Goal: Task Accomplishment & Management: Use online tool/utility

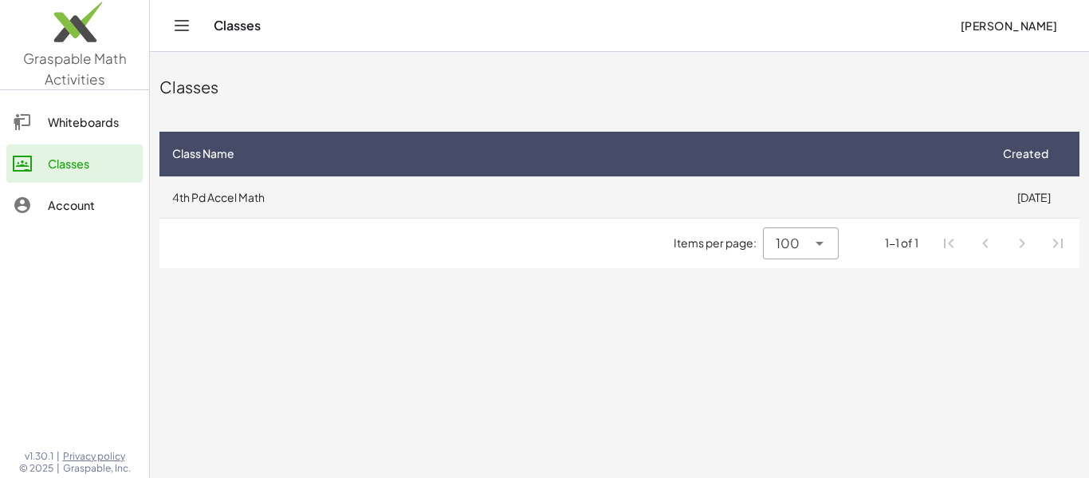
click at [548, 205] on td "4th Pd Accel Math" at bounding box center [573, 196] width 828 height 41
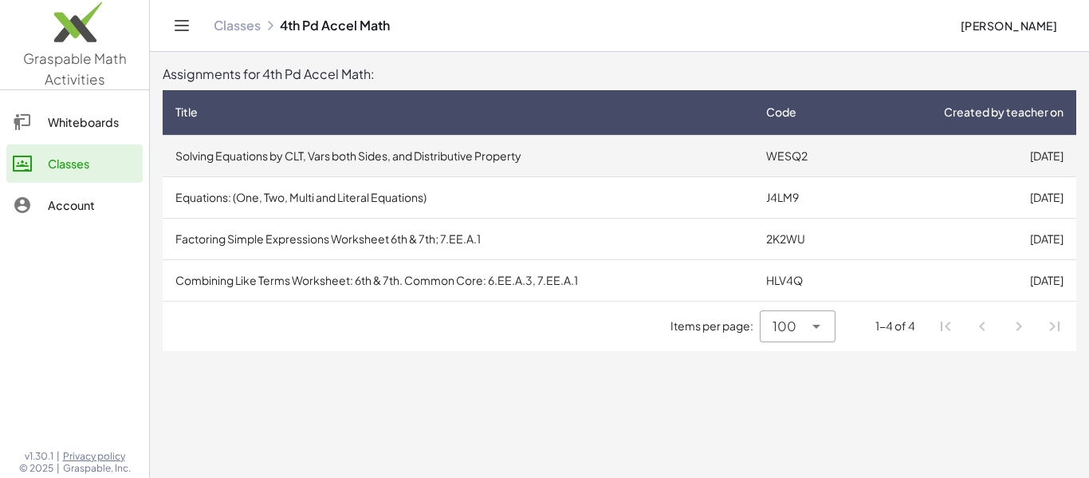
click at [565, 149] on td "Solving Equations by CLT, Vars both Sides, and Distributive Property" at bounding box center [458, 155] width 591 height 41
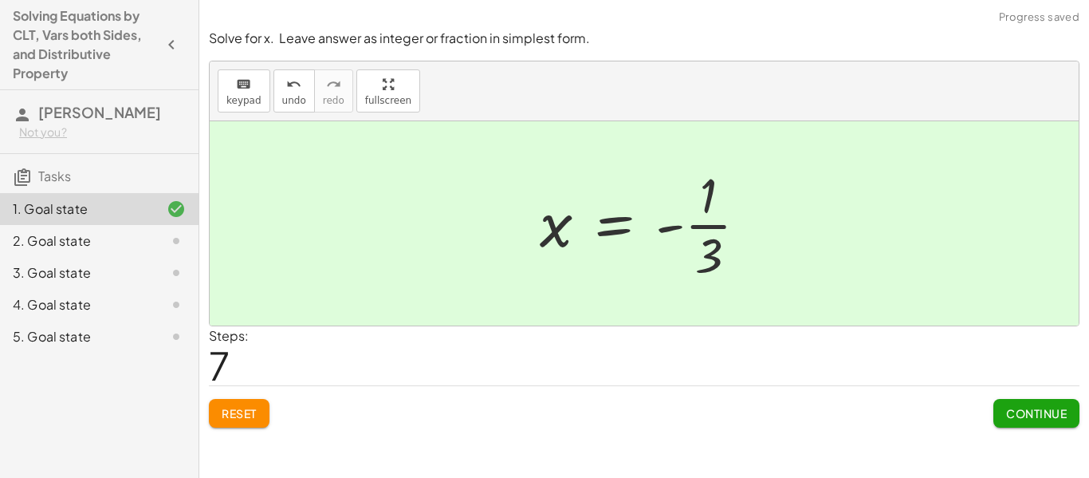
click at [1041, 401] on button "Continue" at bounding box center [1037, 413] width 86 height 29
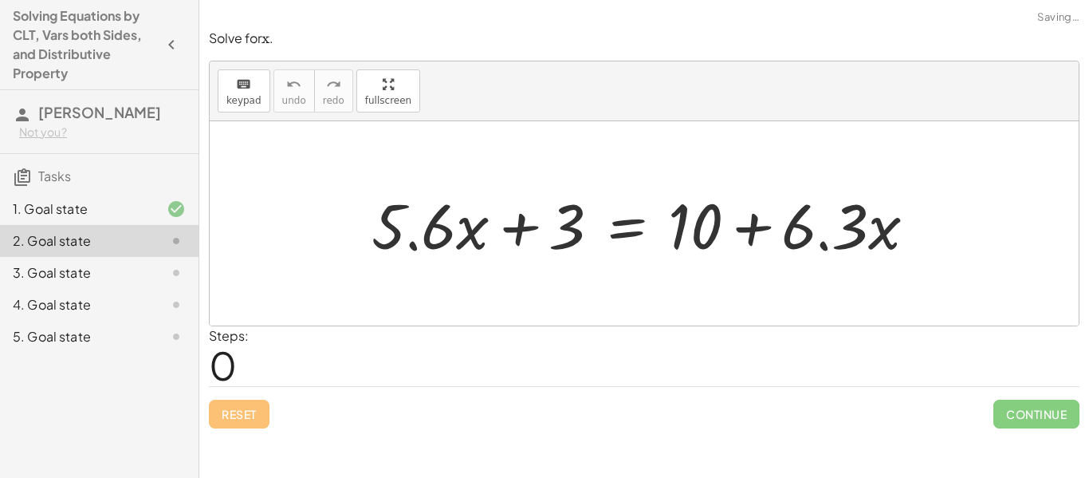
click at [145, 265] on div at bounding box center [163, 272] width 45 height 19
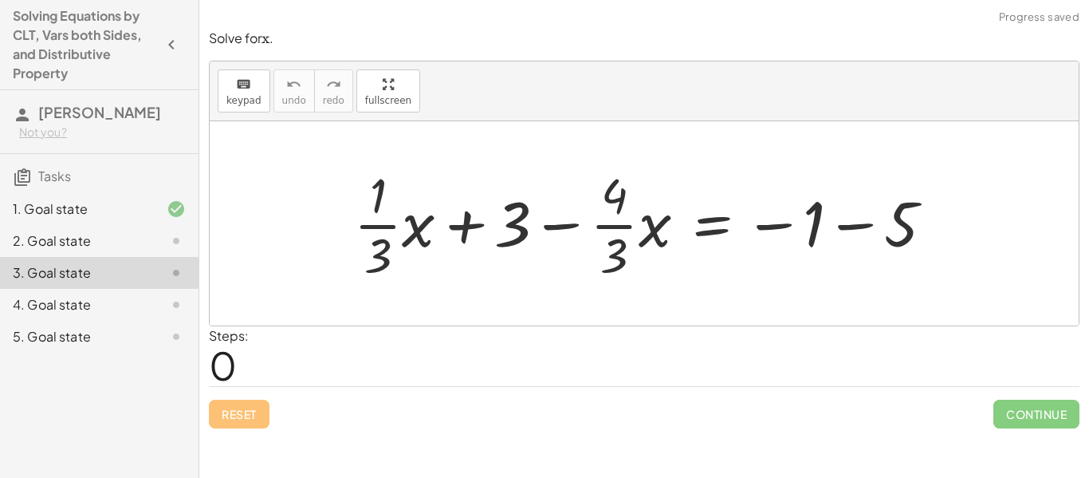
click at [114, 310] on div "4. Goal state" at bounding box center [77, 304] width 128 height 19
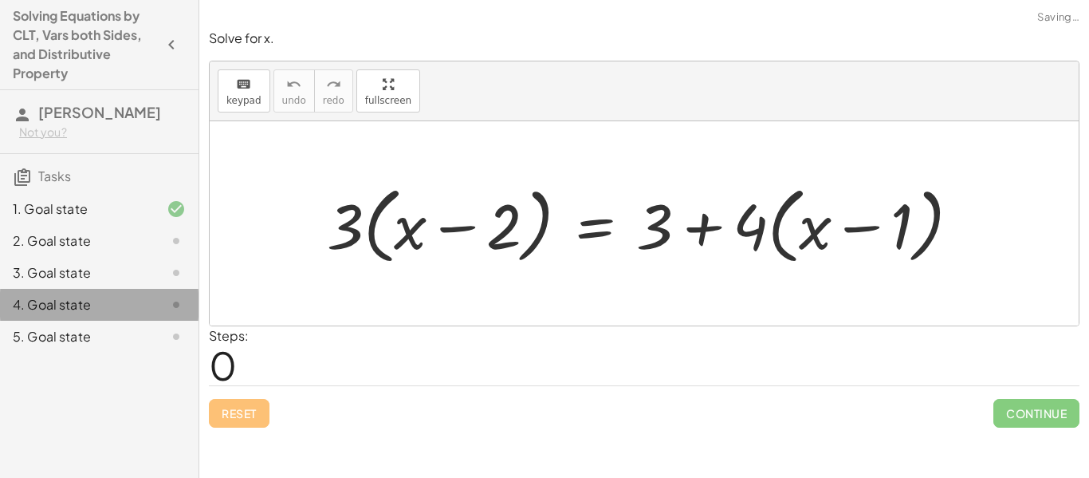
click at [112, 338] on div "5. Goal state" at bounding box center [77, 336] width 128 height 19
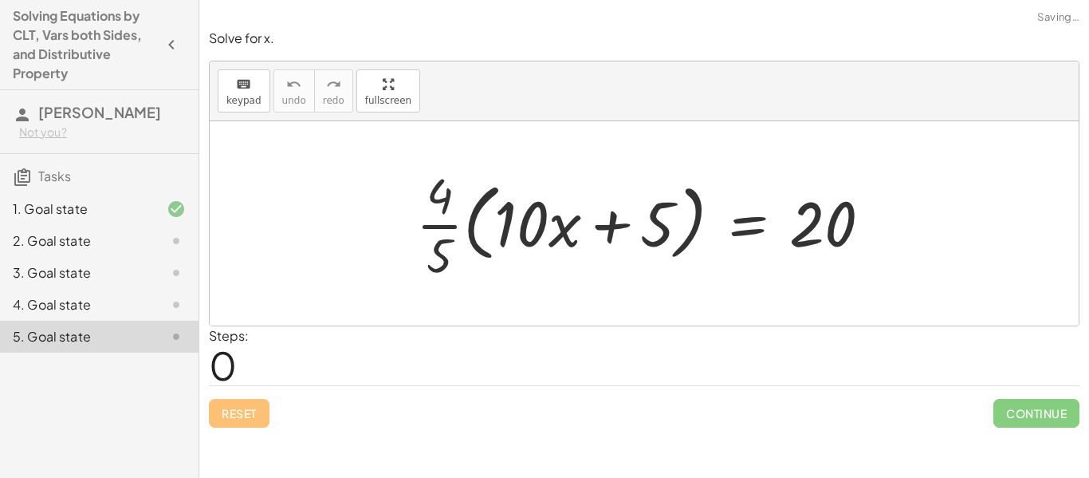
click at [151, 234] on div at bounding box center [163, 240] width 45 height 19
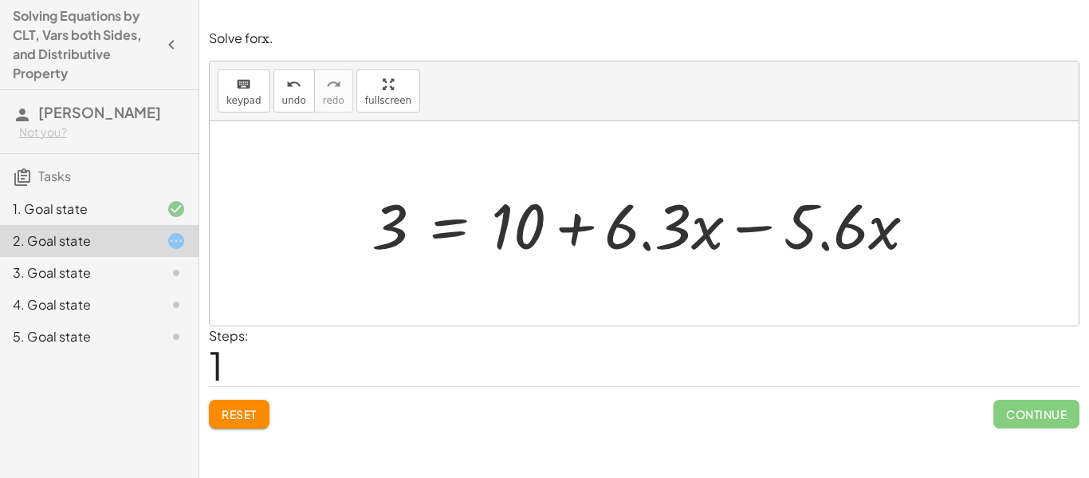
click at [269, 407] on button "Reset" at bounding box center [239, 413] width 61 height 29
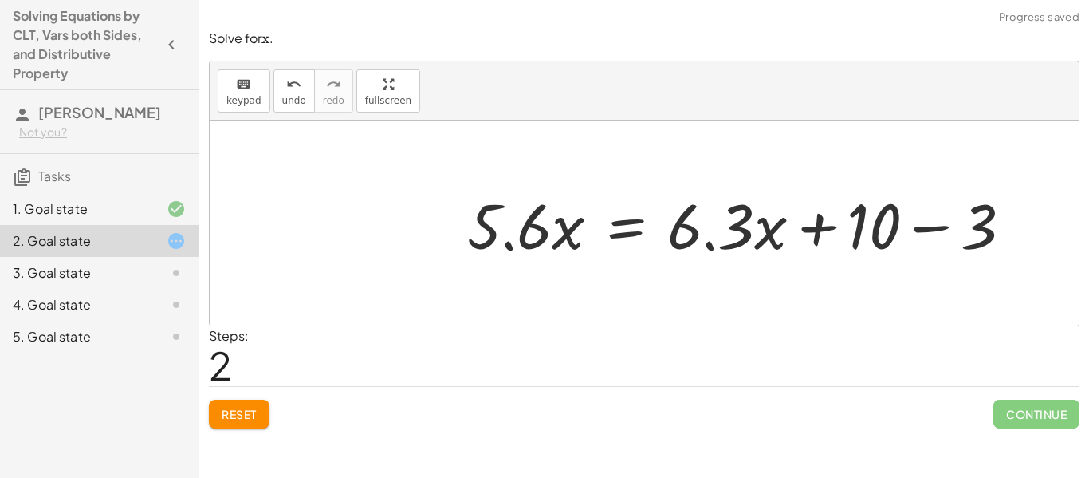
click at [228, 403] on button "Reset" at bounding box center [239, 413] width 61 height 29
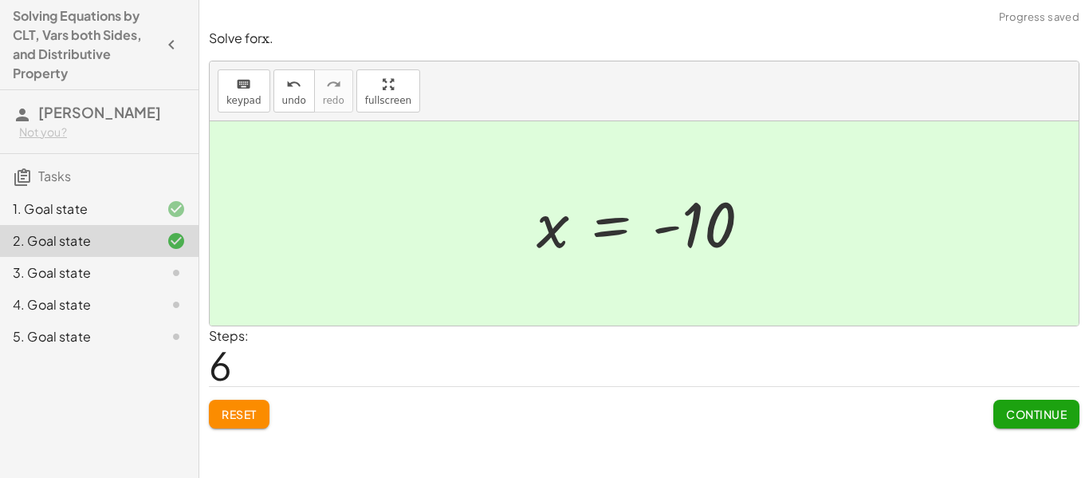
click at [1041, 419] on span "Continue" at bounding box center [1036, 414] width 61 height 14
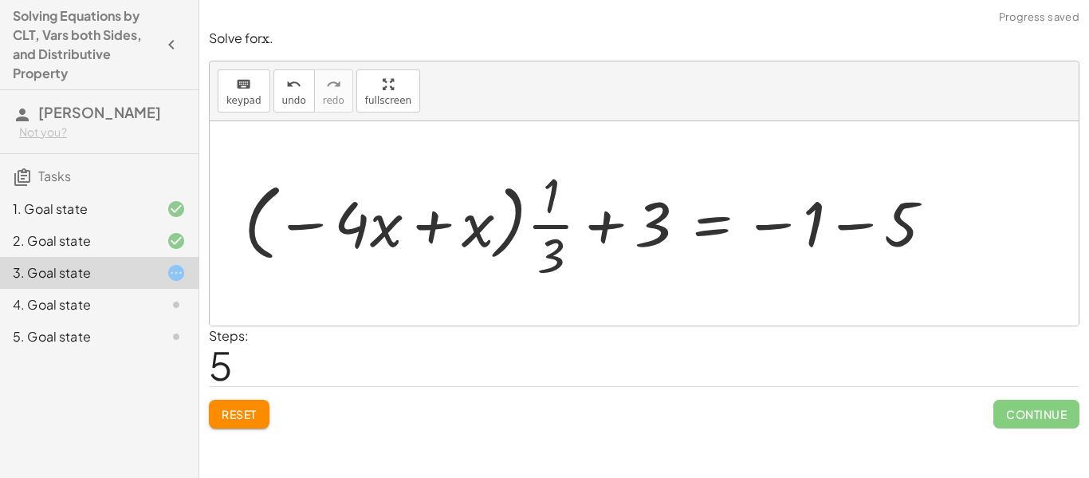
click at [250, 390] on div "Reset Continue" at bounding box center [644, 407] width 871 height 42
click at [253, 419] on span "Reset" at bounding box center [239, 414] width 35 height 14
click at [254, 421] on div "Reset Continue" at bounding box center [644, 407] width 871 height 42
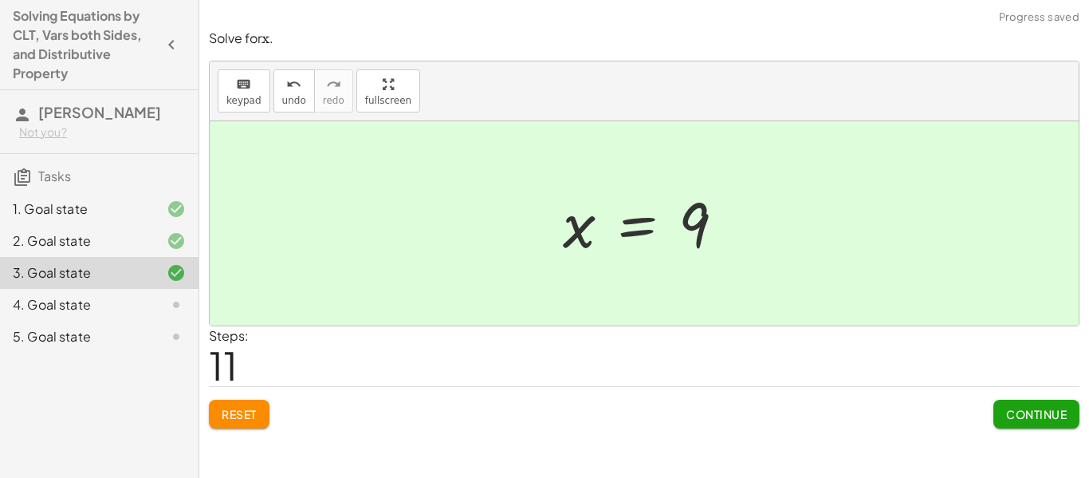
click at [0, 0] on div "Solve for ﻿ x x x ﻿ . keyboard keypad undo undo redo redo fullscreen + · · 1 · …" at bounding box center [0, 0] width 0 height 0
click at [1060, 427] on button "Continue" at bounding box center [1037, 413] width 86 height 29
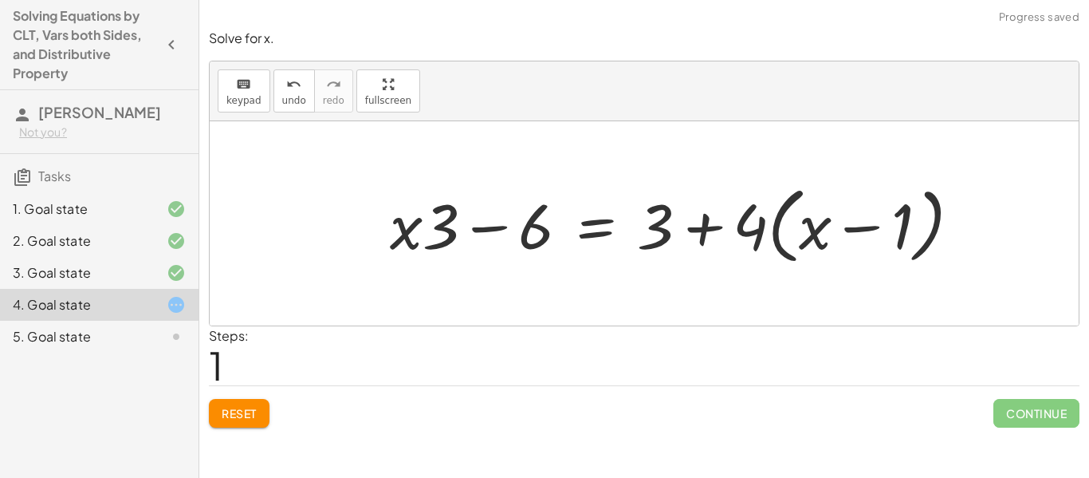
click at [239, 408] on span "Reset" at bounding box center [239, 413] width 35 height 14
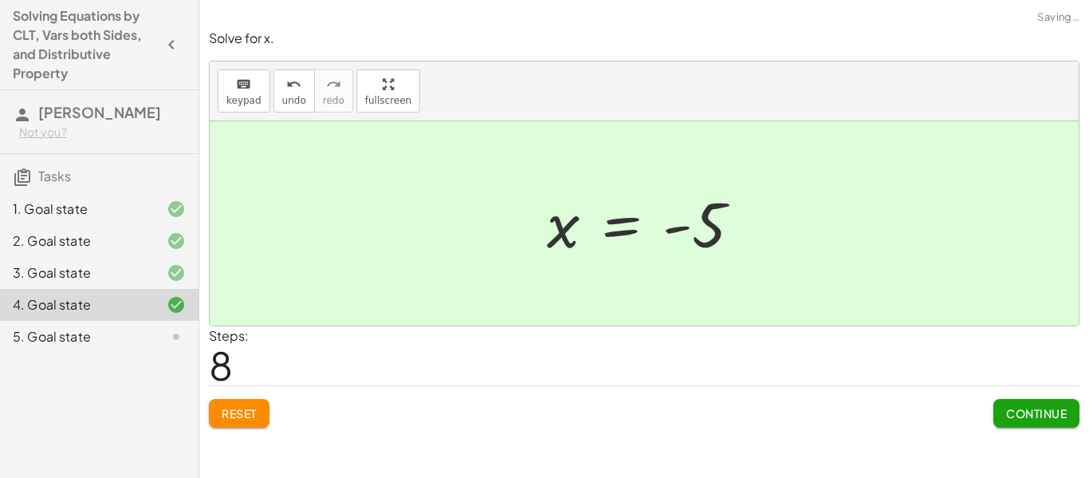
click at [1057, 421] on button "Continue" at bounding box center [1037, 413] width 86 height 29
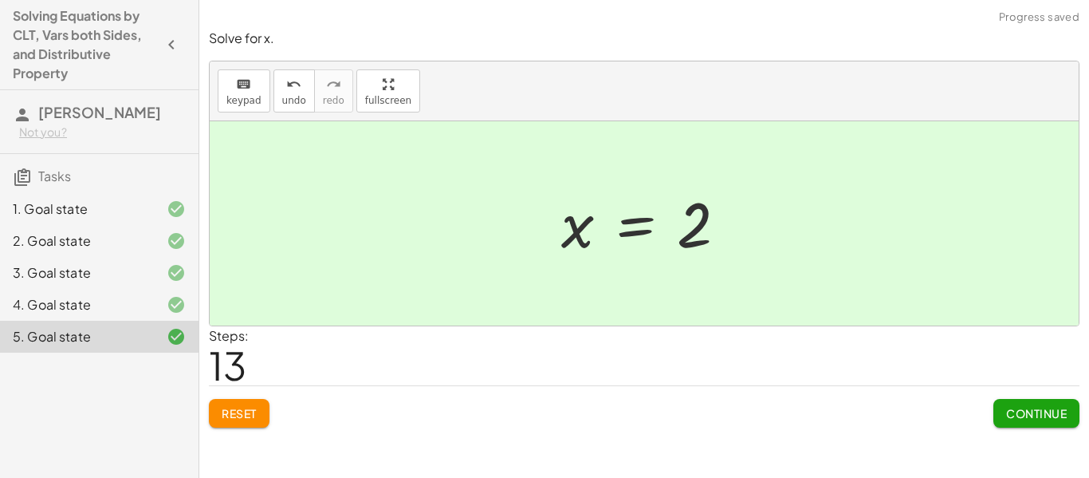
click at [1021, 411] on span "Continue" at bounding box center [1036, 413] width 61 height 14
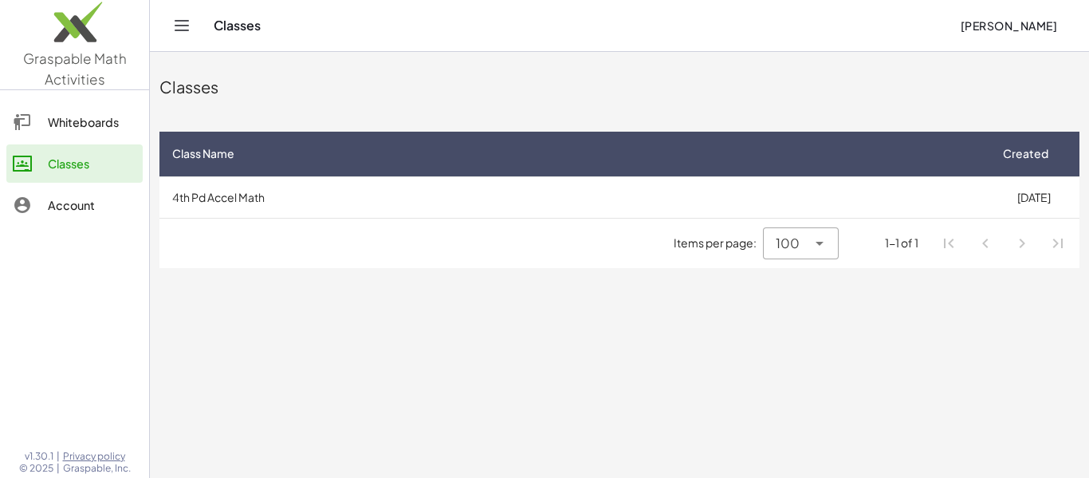
click at [55, 199] on div "Account" at bounding box center [92, 204] width 89 height 19
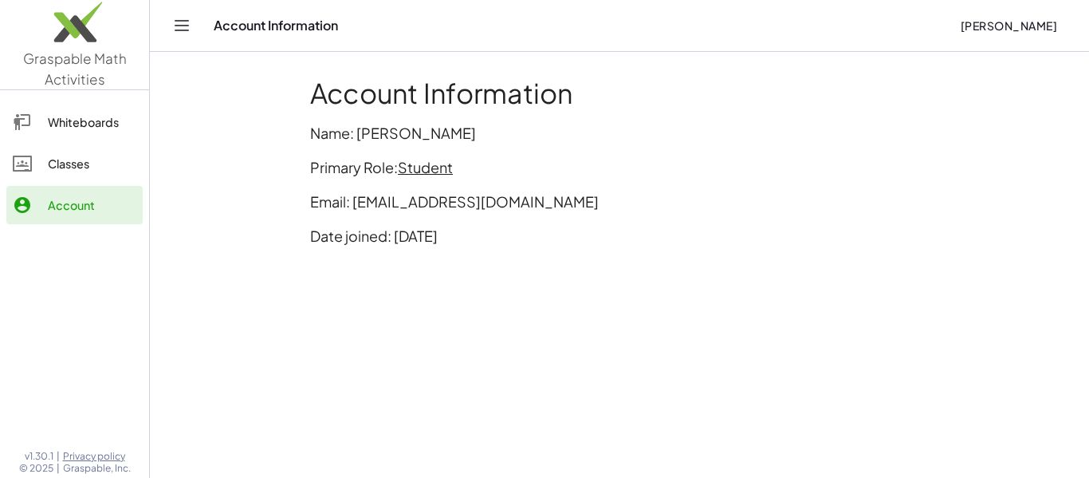
click at [111, 126] on div "Whiteboards" at bounding box center [92, 121] width 89 height 19
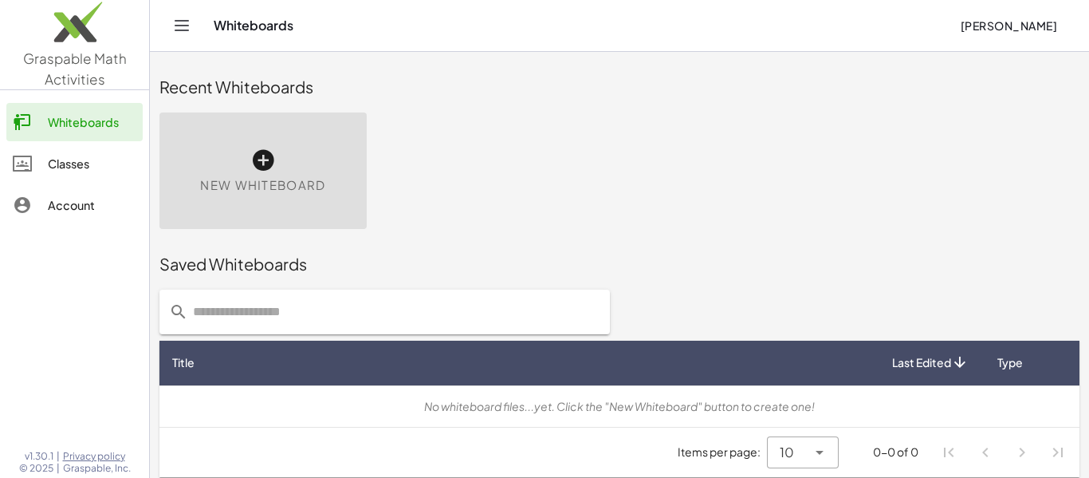
click at [112, 161] on div "Classes" at bounding box center [92, 163] width 89 height 19
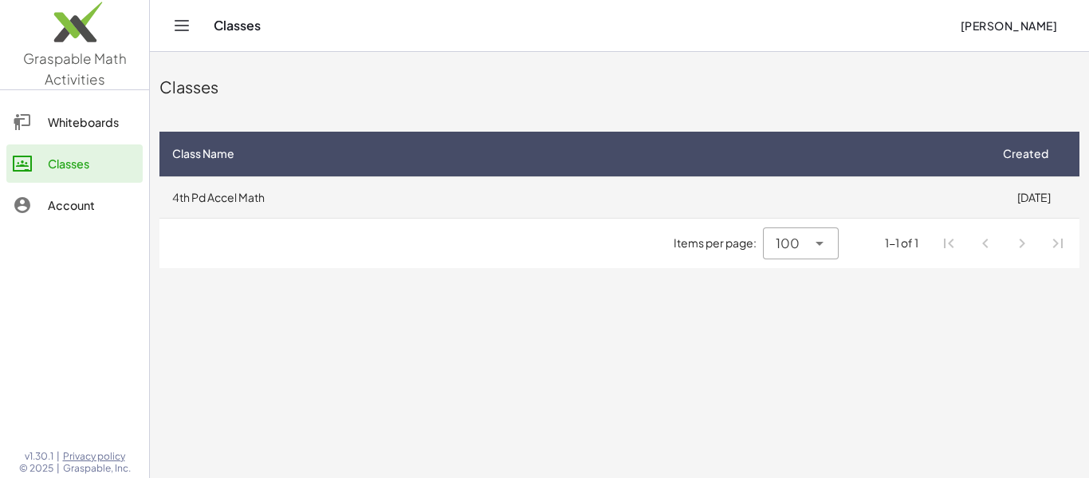
click at [414, 205] on td "4th Pd Accel Math" at bounding box center [573, 196] width 828 height 41
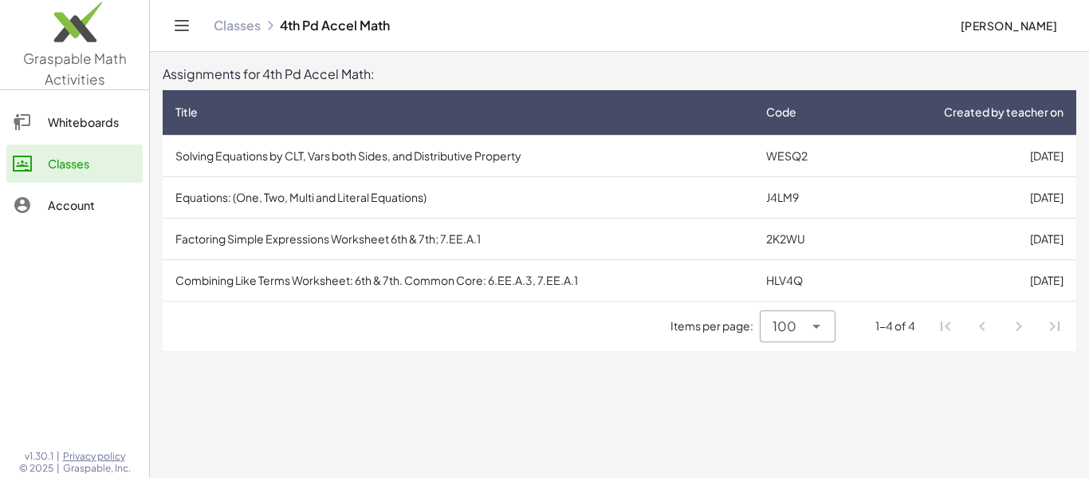
click at [319, 392] on main "Assignments for 4th Pd Accel Math: Title Code Created by teacher on Solving Equ…" at bounding box center [619, 239] width 939 height 478
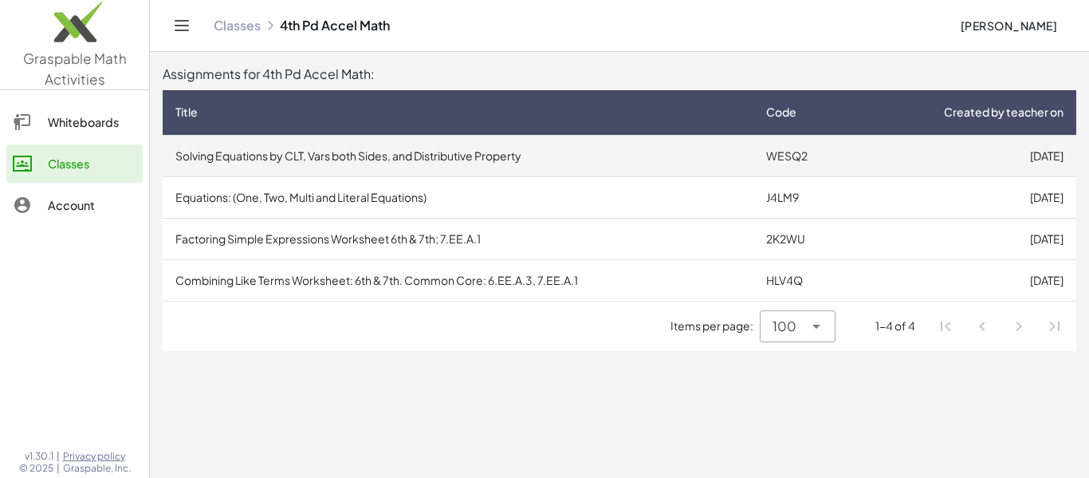
click at [238, 155] on td "Solving Equations by CLT, Vars both Sides, and Distributive Property" at bounding box center [458, 155] width 591 height 41
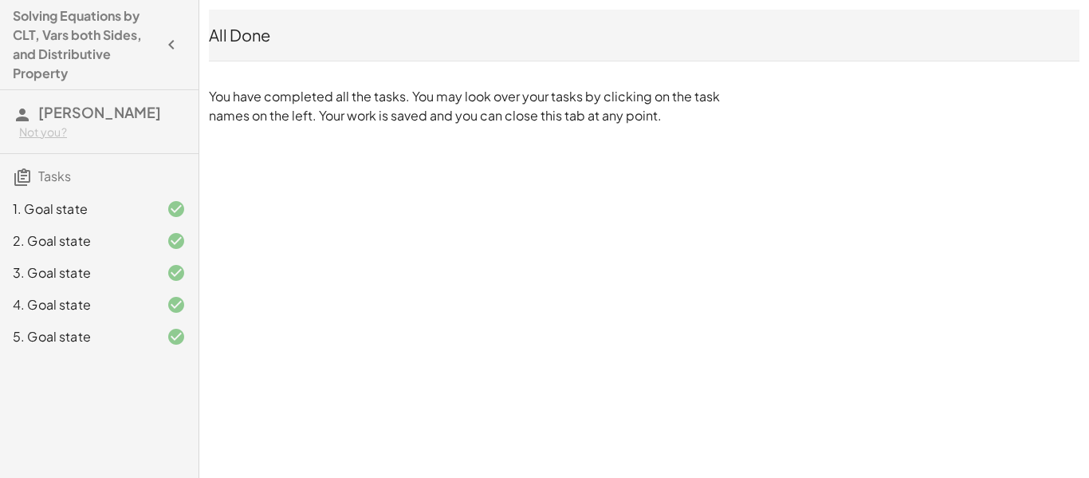
click at [113, 323] on div "5. Goal state" at bounding box center [99, 337] width 199 height 32
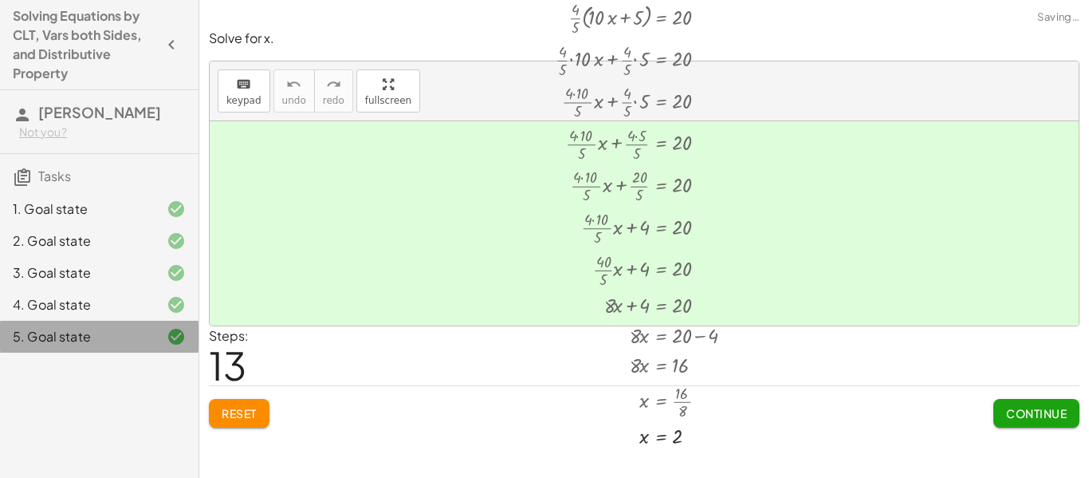
click at [115, 350] on div "5. Goal state" at bounding box center [99, 337] width 199 height 32
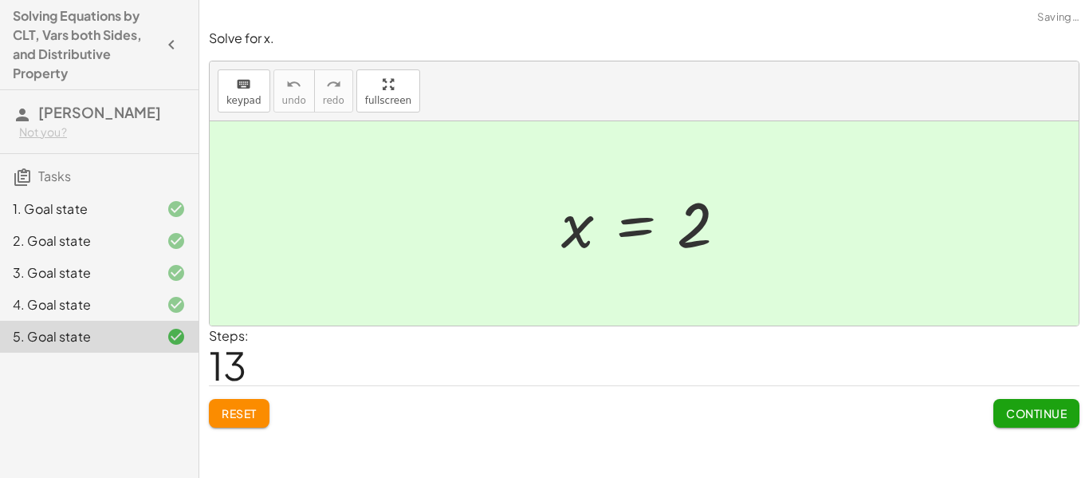
click at [1040, 420] on span "Continue" at bounding box center [1036, 413] width 61 height 14
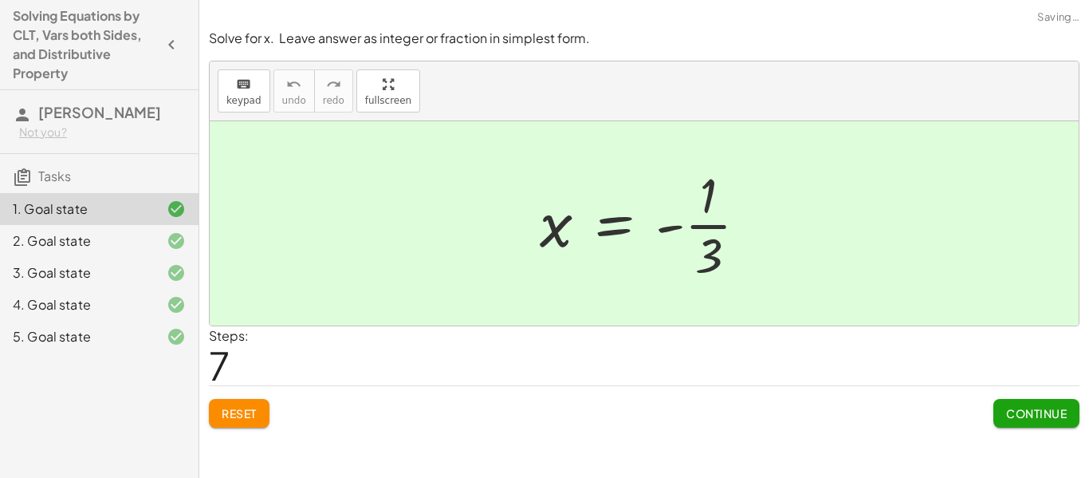
click at [1034, 426] on button "Continue" at bounding box center [1037, 413] width 86 height 29
click at [0, 0] on button "Continue" at bounding box center [0, 0] width 0 height 0
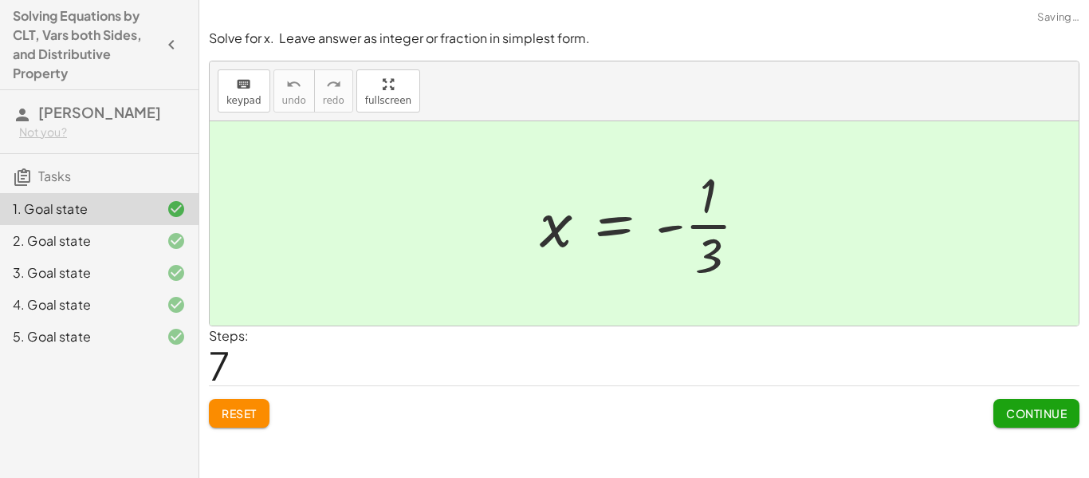
click at [1034, 426] on button "Continue" at bounding box center [1037, 413] width 86 height 29
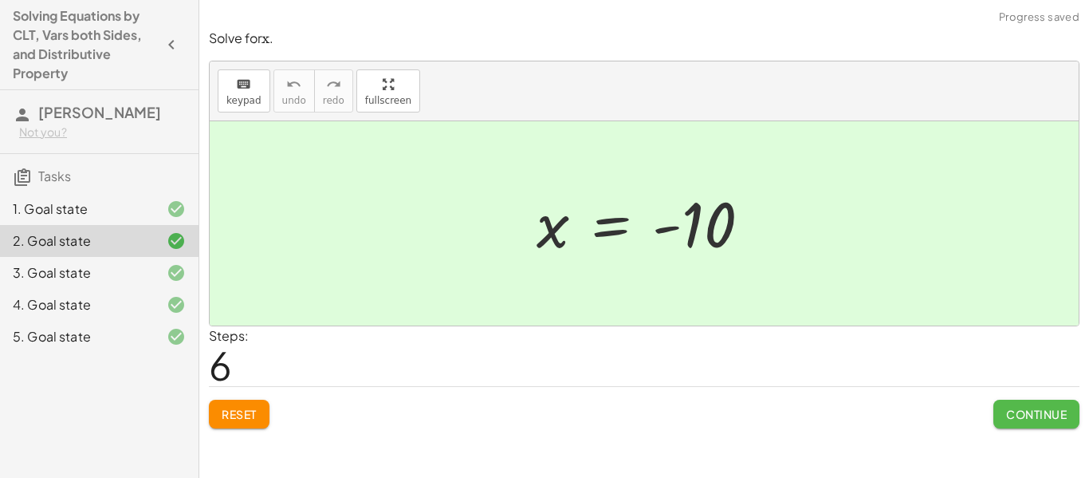
click at [1036, 424] on button "Continue" at bounding box center [1037, 413] width 86 height 29
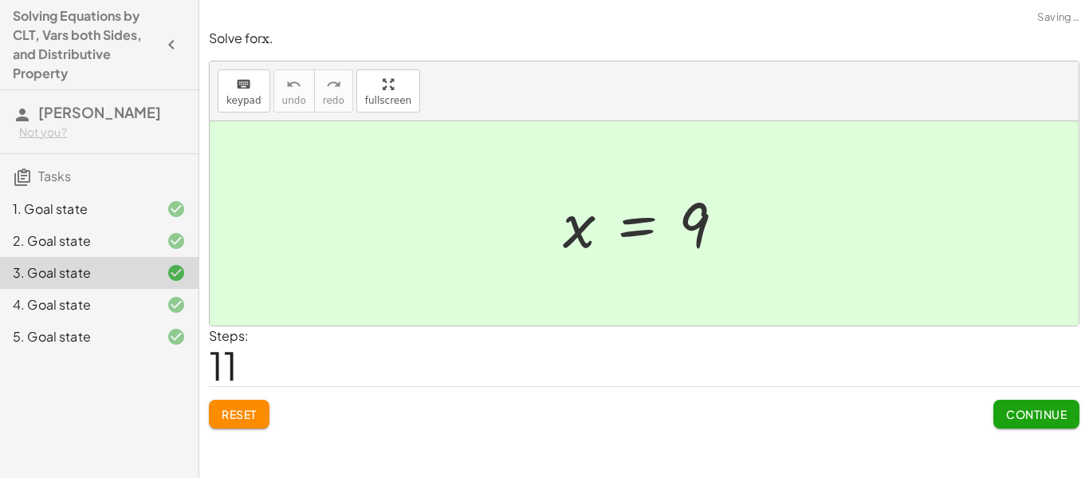
click at [1036, 424] on button "Continue" at bounding box center [1037, 413] width 86 height 29
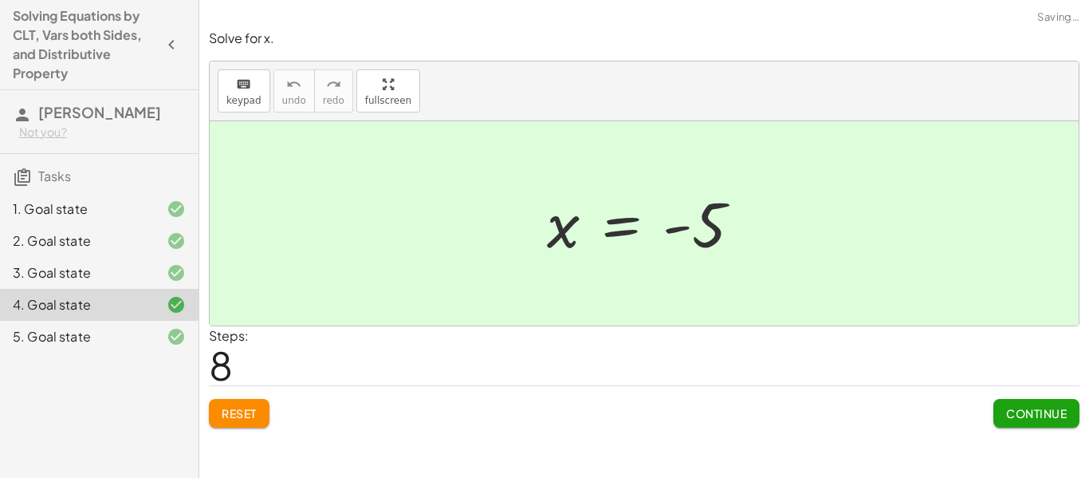
click at [1036, 424] on button "Continue" at bounding box center [1037, 413] width 86 height 29
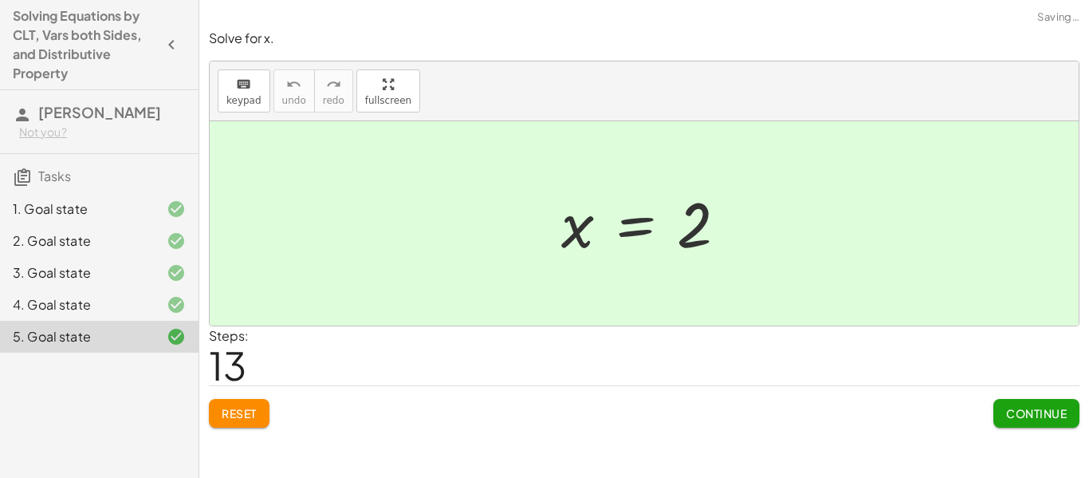
click at [1036, 424] on button "Continue" at bounding box center [1037, 413] width 86 height 29
